Goal: Contribute content: Contribute content

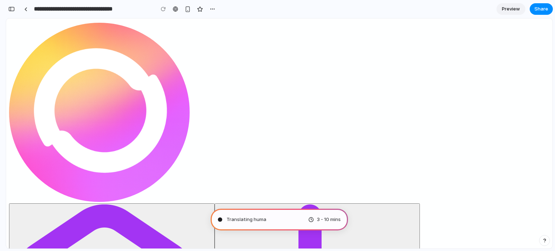
type input "**********"
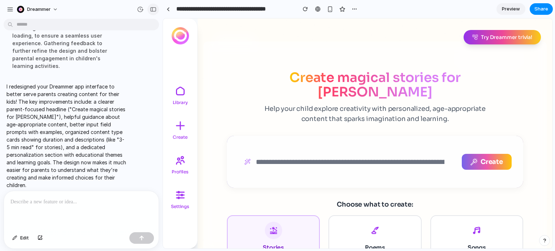
click at [152, 11] on div "button" at bounding box center [153, 9] width 7 height 5
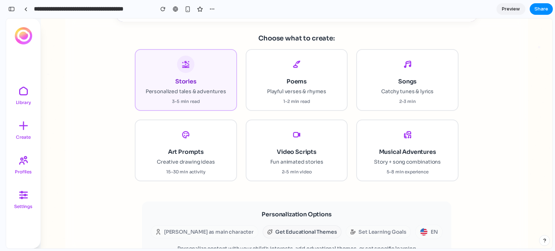
scroll to position [144, 0]
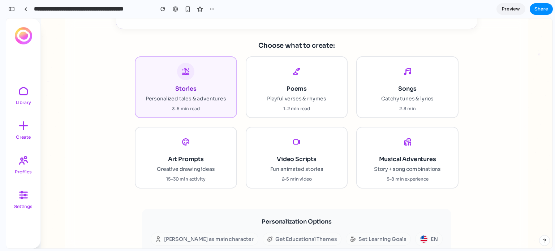
click at [89, 147] on div "Choose what to create: Stories Personalized tales & adventures 3-5 min read Poe…" at bounding box center [296, 114] width 415 height 148
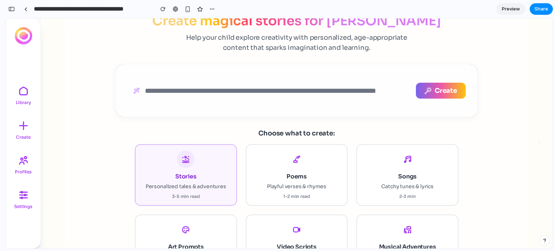
scroll to position [0, 0]
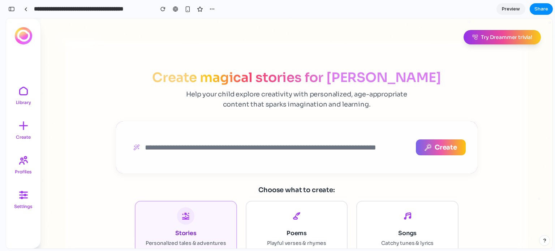
click at [386, 188] on h3 "Choose what to create:" at bounding box center [296, 190] width 415 height 10
click at [270, 146] on input "text" at bounding box center [267, 147] width 280 height 25
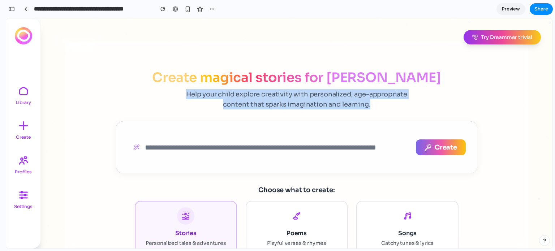
drag, startPoint x: 372, startPoint y: 103, endPoint x: 171, endPoint y: 95, distance: 200.5
click at [171, 95] on div "Create magical stories for [PERSON_NAME] Help your child explore creativity wit…" at bounding box center [296, 89] width 415 height 39
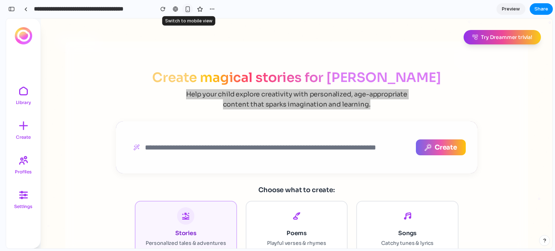
click at [188, 11] on div "button" at bounding box center [188, 9] width 6 height 6
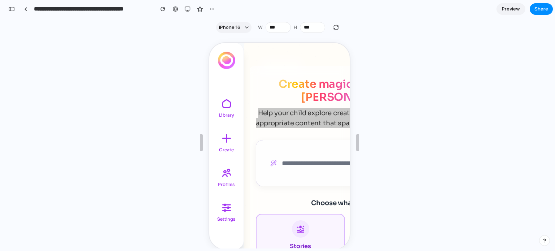
click at [384, 73] on div at bounding box center [279, 142] width 546 height 212
click at [239, 26] on button "iPhone 16" at bounding box center [233, 27] width 35 height 11
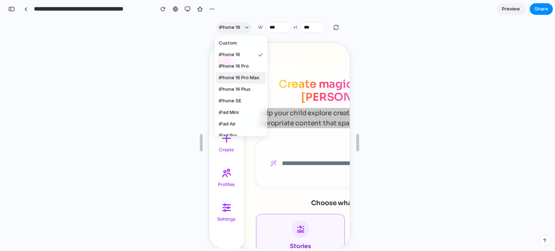
click at [244, 75] on span "iPhone 16 Pro Max" at bounding box center [239, 77] width 40 height 7
type input "***"
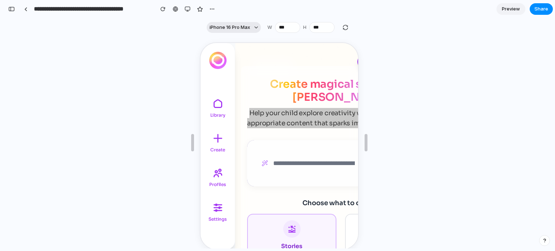
click at [238, 26] on span "iPhone 16 Pro Max" at bounding box center [229, 27] width 40 height 7
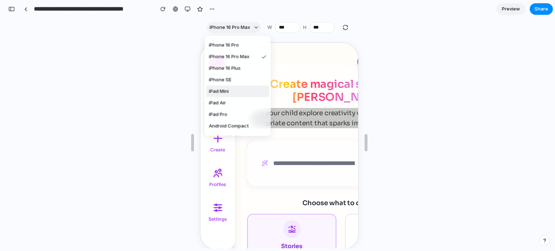
scroll to position [30, 0]
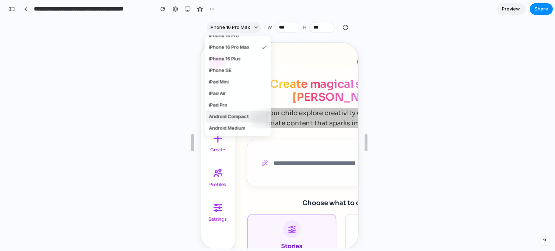
click at [247, 116] on span "Android Compact" at bounding box center [229, 116] width 40 height 7
type input "***"
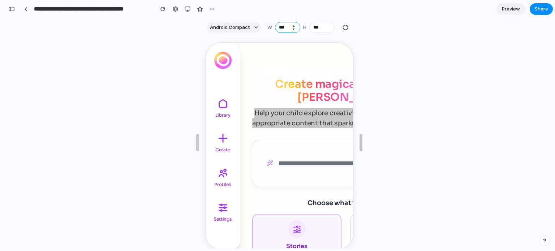
click at [280, 26] on input "***" at bounding box center [287, 27] width 25 height 11
click at [184, 8] on button "button" at bounding box center [187, 9] width 11 height 11
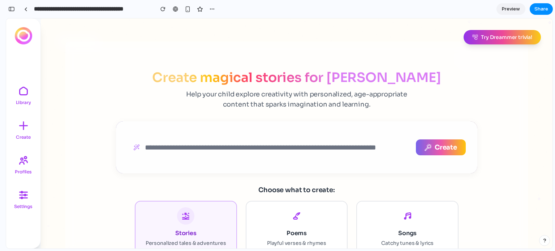
click at [112, 68] on div "Create magical stories for [PERSON_NAME] Help your child explore creativity wit…" at bounding box center [296, 251] width 462 height 419
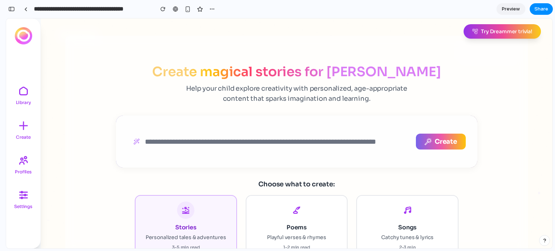
scroll to position [0, 0]
